Goal: Task Accomplishment & Management: Use online tool/utility

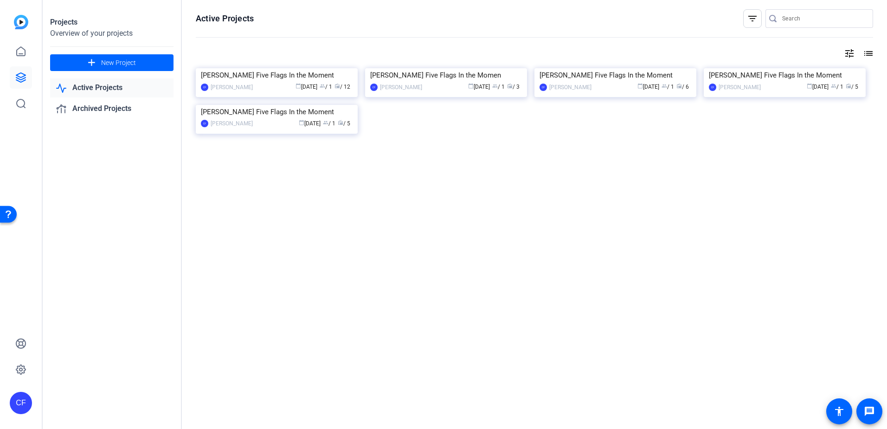
click at [603, 82] on div "Eric Olson Five Flags In the Moment" at bounding box center [616, 75] width 152 height 14
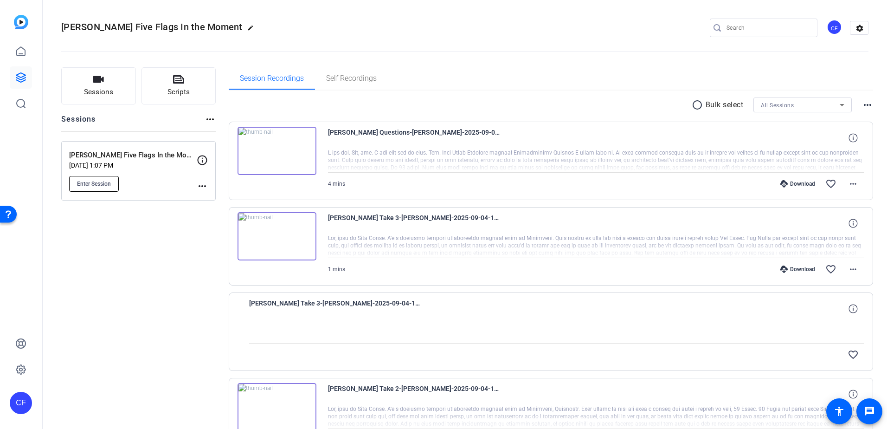
click at [103, 183] on span "Enter Session" at bounding box center [94, 183] width 34 height 7
click at [19, 81] on icon at bounding box center [20, 77] width 9 height 9
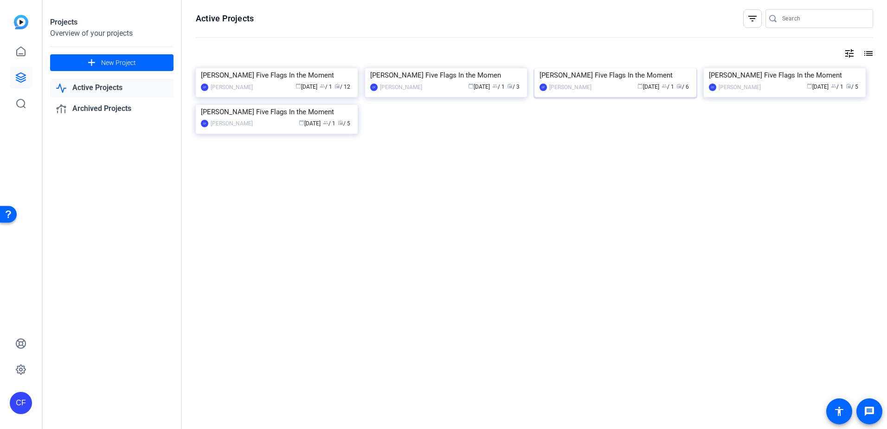
click at [587, 82] on div "Eric Olson Five Flags In the Moment" at bounding box center [616, 75] width 152 height 14
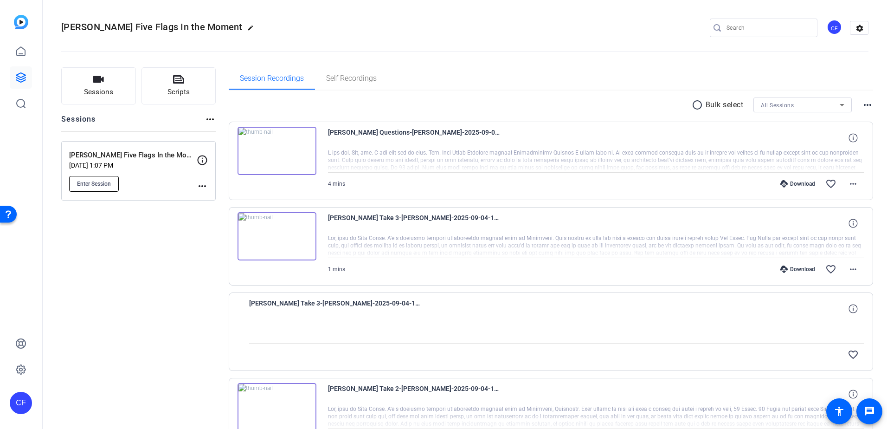
click at [91, 185] on span "Enter Session" at bounding box center [94, 183] width 34 height 7
click at [26, 82] on link at bounding box center [21, 77] width 22 height 22
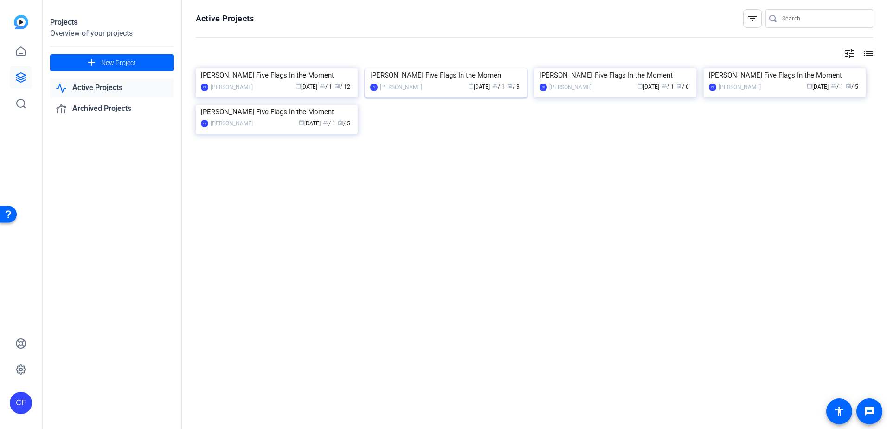
click at [435, 92] on div "calendar_today Sep 12 group / 1 radio / 3" at bounding box center [474, 87] width 95 height 10
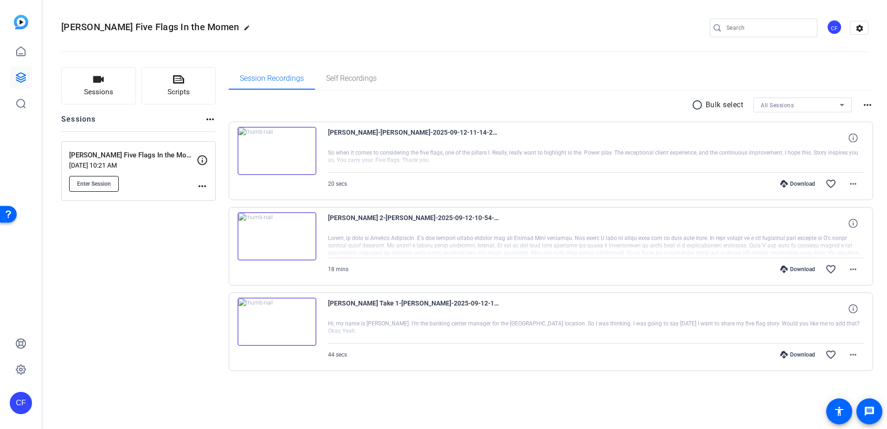
click at [99, 180] on span "Enter Session" at bounding box center [94, 183] width 34 height 7
click at [26, 83] on icon at bounding box center [20, 77] width 11 height 11
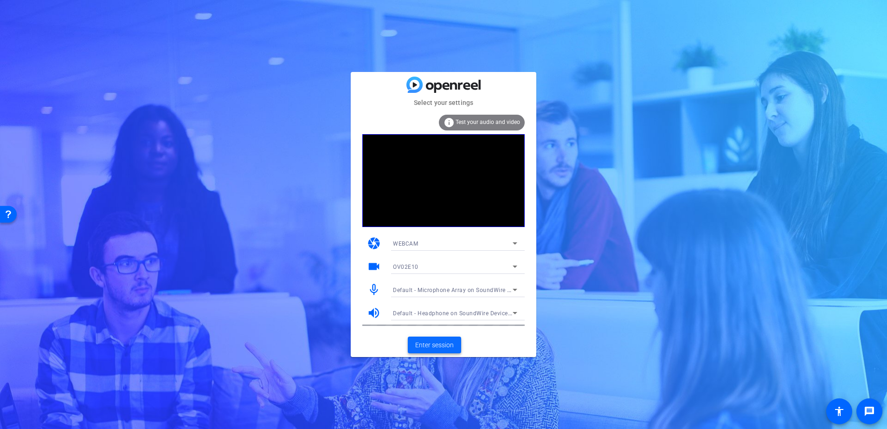
click at [434, 344] on span "Enter session" at bounding box center [434, 345] width 39 height 10
